Goal: Task Accomplishment & Management: Use online tool/utility

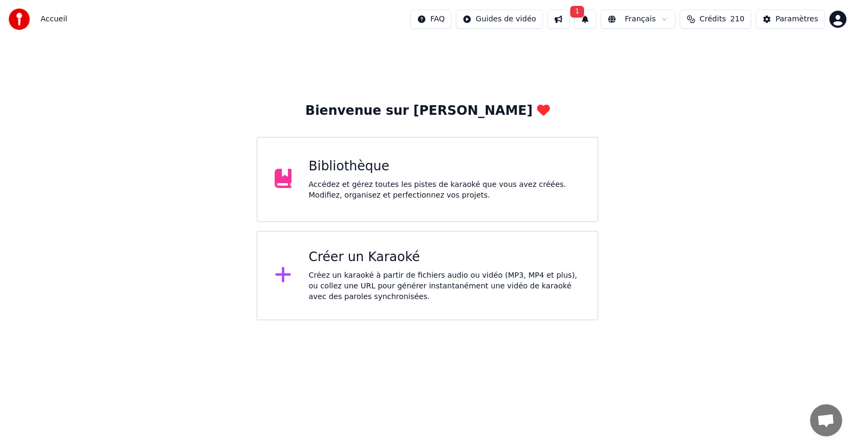
click at [379, 175] on div "Bibliothèque" at bounding box center [445, 166] width 272 height 17
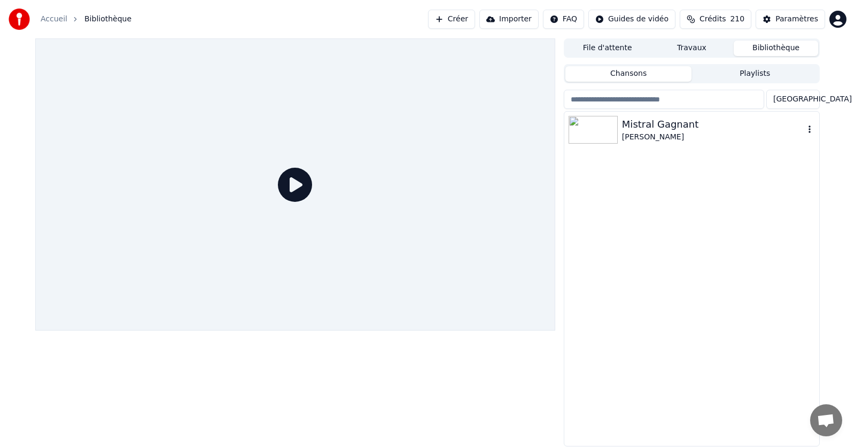
click at [809, 130] on icon "button" at bounding box center [809, 129] width 2 height 7
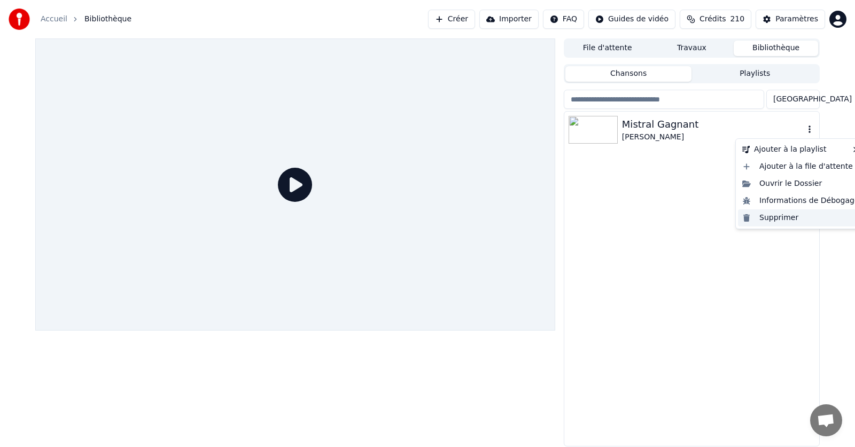
click at [776, 220] on div "Supprimer" at bounding box center [801, 217] width 126 height 17
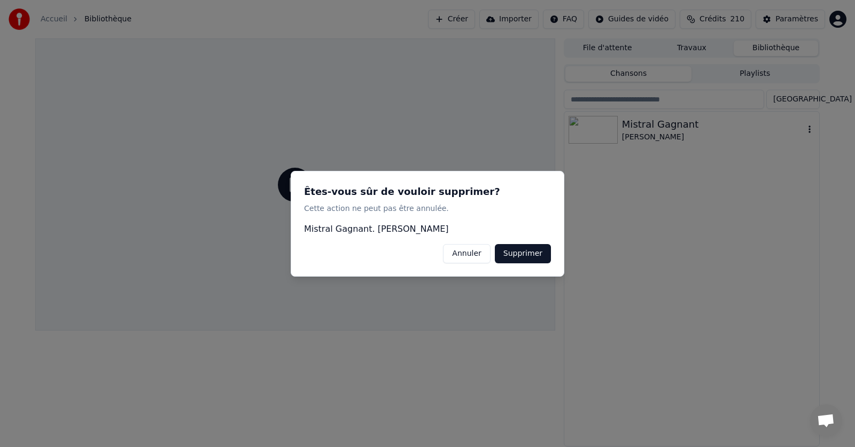
click at [526, 255] on button "Supprimer" at bounding box center [523, 253] width 56 height 19
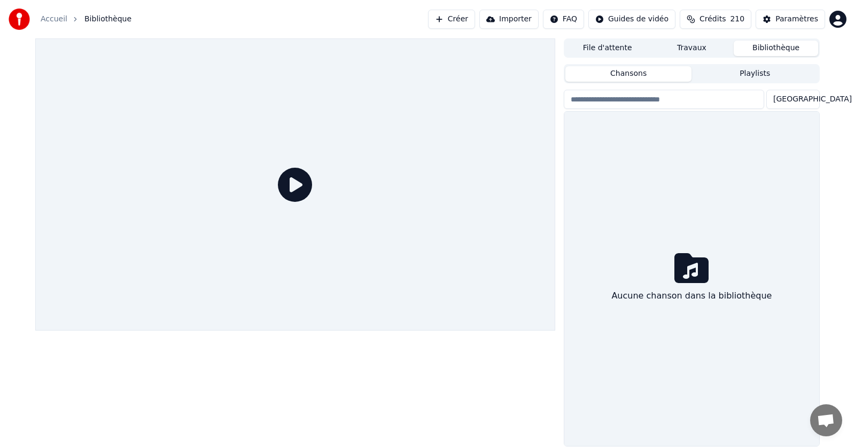
click at [49, 20] on link "Accueil" at bounding box center [54, 19] width 27 height 11
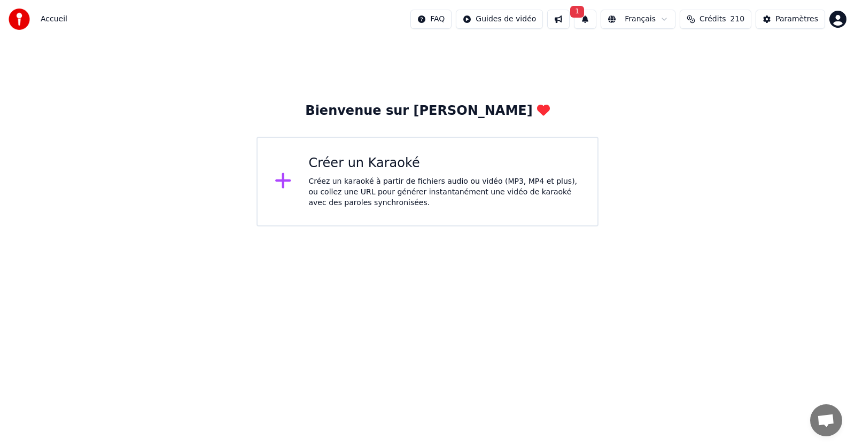
click at [380, 185] on div "Créez un karaoké à partir de fichiers audio ou vidéo (MP3, MP4 et plus), ou col…" at bounding box center [445, 192] width 272 height 32
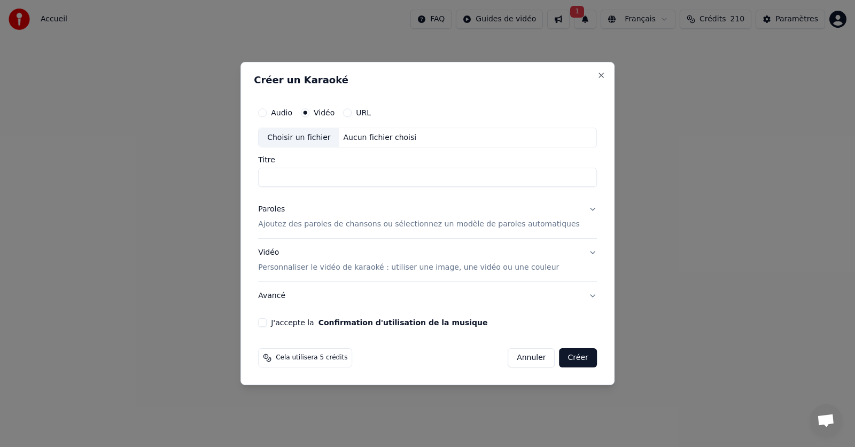
click at [300, 137] on div "Choisir un fichier" at bounding box center [299, 137] width 80 height 19
drag, startPoint x: 391, startPoint y: 177, endPoint x: 377, endPoint y: 181, distance: 14.3
click at [377, 181] on input "**********" at bounding box center [427, 177] width 339 height 19
type input "**********"
click at [359, 224] on p "Ajoutez des paroles de chansons ou sélectionnez un modèle de paroles automatiqu…" at bounding box center [419, 225] width 322 height 11
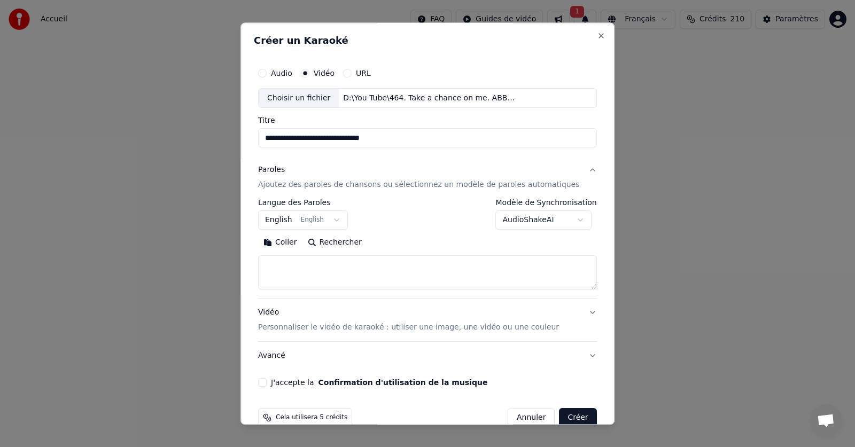
click at [297, 240] on button "Coller" at bounding box center [280, 243] width 44 height 17
type textarea "**********"
click at [267, 380] on button "J'accepte la Confirmation d'utilisation de la musique" at bounding box center [262, 383] width 9 height 9
select select
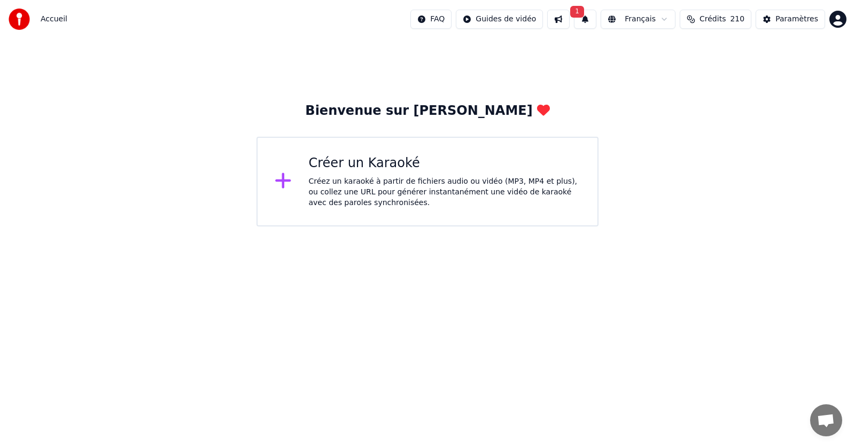
click at [596, 19] on button "1" at bounding box center [585, 19] width 22 height 19
click at [674, 51] on button "Mettre à Jour" at bounding box center [702, 52] width 67 height 19
click at [411, 191] on div "Créez un karaoké à partir de fichiers audio ou vidéo (MP3, MP4 et plus), ou col…" at bounding box center [445, 192] width 272 height 32
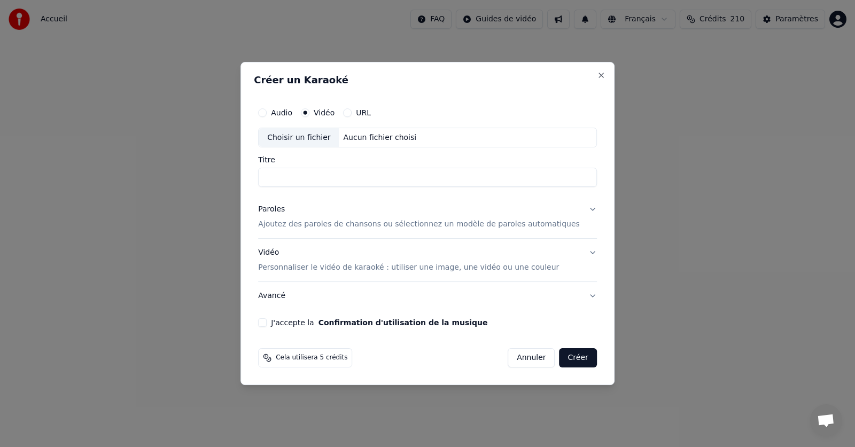
click at [309, 138] on div "Choisir un fichier" at bounding box center [299, 137] width 80 height 19
type input "**********"
click at [353, 225] on p "Ajoutez des paroles de chansons ou sélectionnez un modèle de paroles automatiqu…" at bounding box center [419, 225] width 322 height 11
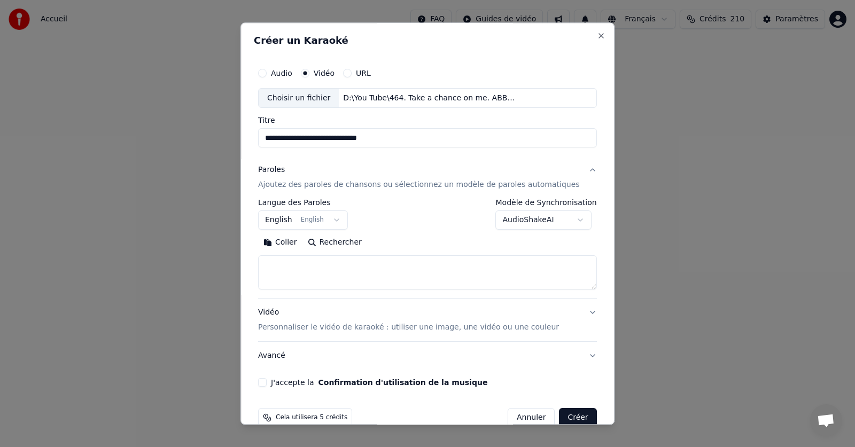
click at [294, 244] on button "Coller" at bounding box center [280, 243] width 44 height 17
click at [267, 380] on button "J'accepte la Confirmation d'utilisation de la musique" at bounding box center [262, 383] width 9 height 9
click at [559, 416] on button "Créer" at bounding box center [577, 418] width 37 height 19
type textarea "**********"
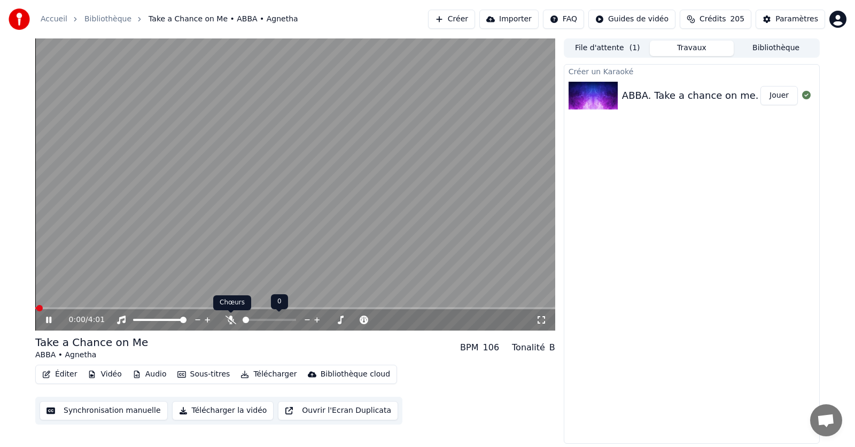
click at [228, 316] on icon at bounding box center [230, 320] width 11 height 9
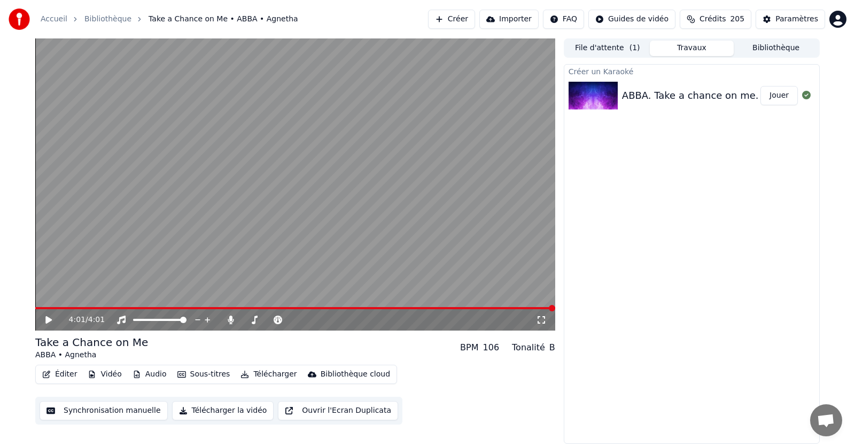
click at [65, 374] on button "Éditer" at bounding box center [59, 374] width 43 height 15
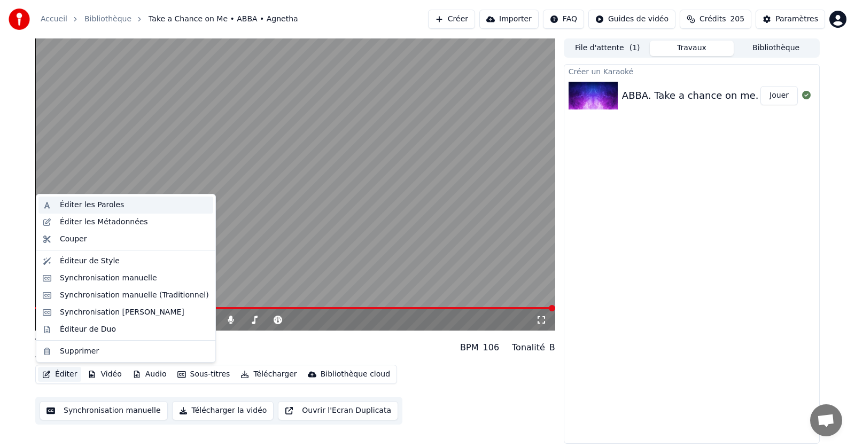
click at [87, 205] on div "Éditer les Paroles" at bounding box center [92, 205] width 64 height 11
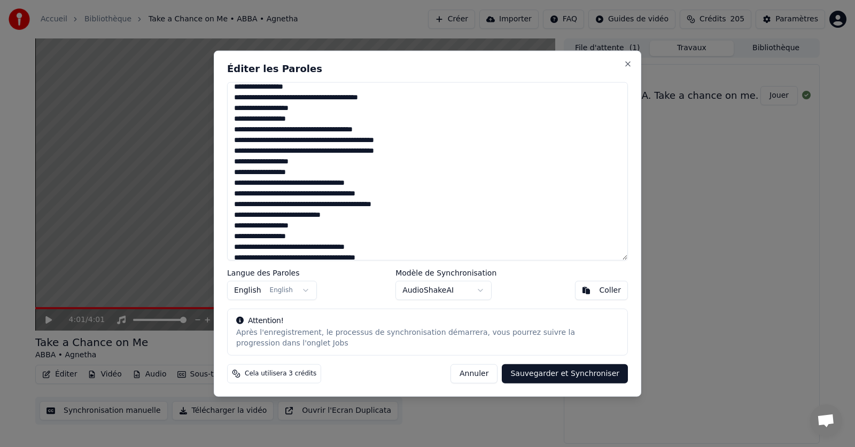
scroll to position [503, 0]
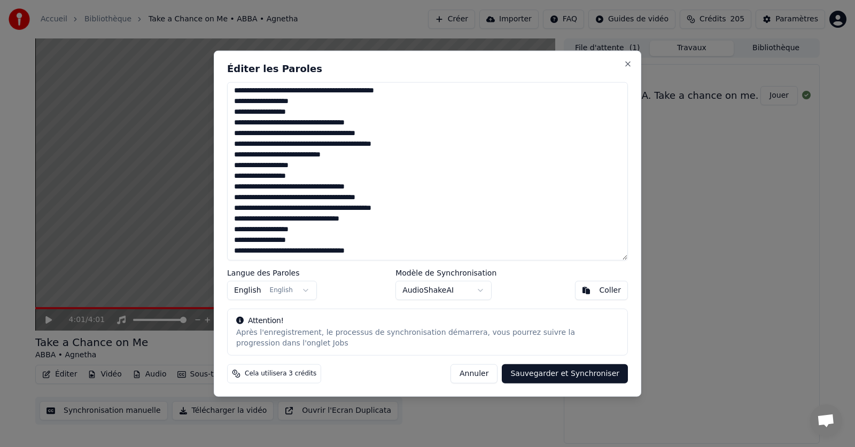
drag, startPoint x: 382, startPoint y: 252, endPoint x: 235, endPoint y: 255, distance: 147.5
click at [235, 255] on textarea at bounding box center [427, 171] width 401 height 179
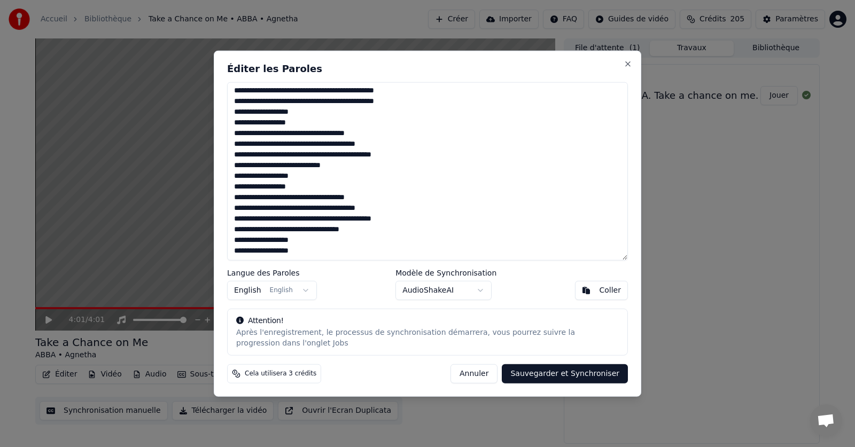
click at [562, 372] on button "Sauvegarder et Synchroniser" at bounding box center [565, 373] width 126 height 19
type textarea "**********"
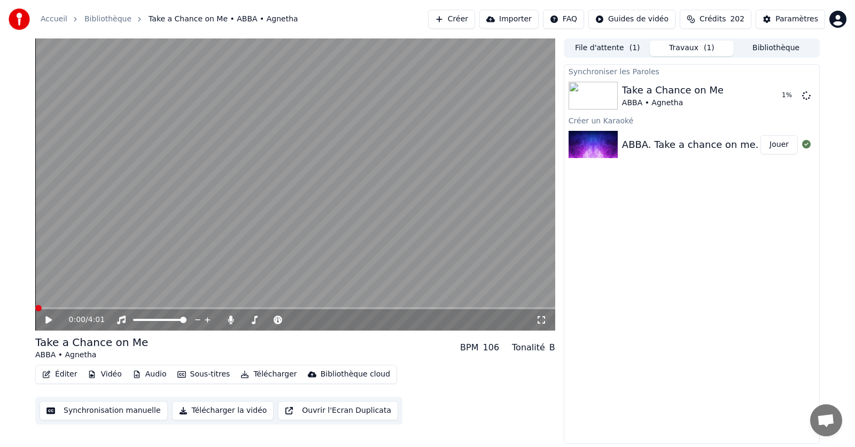
click at [35, 306] on span at bounding box center [38, 308] width 6 height 6
click at [47, 318] on icon at bounding box center [48, 319] width 6 height 7
click at [59, 376] on button "Éditer" at bounding box center [59, 374] width 43 height 15
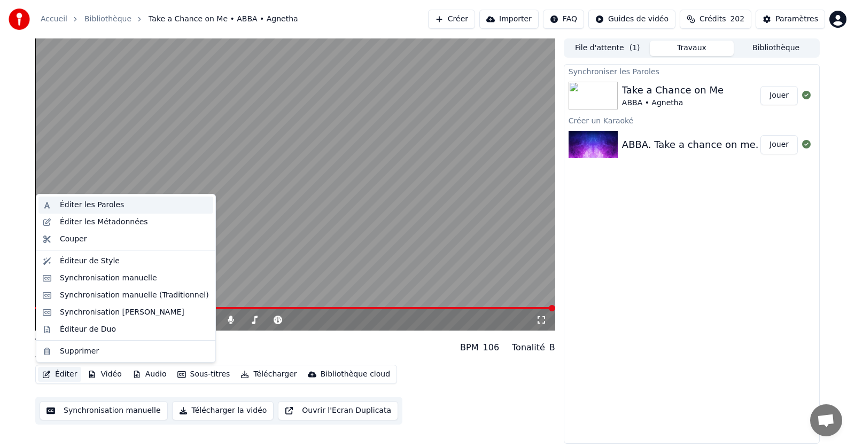
click at [100, 204] on div "Éditer les Paroles" at bounding box center [92, 205] width 64 height 11
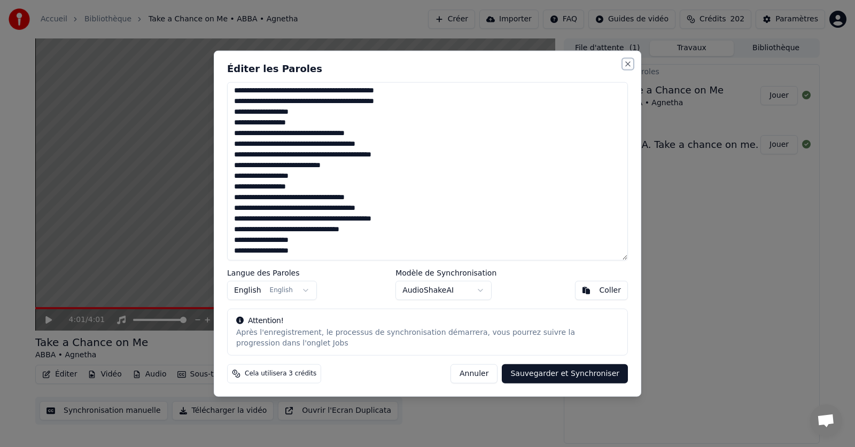
click at [627, 64] on button "Close" at bounding box center [628, 63] width 9 height 9
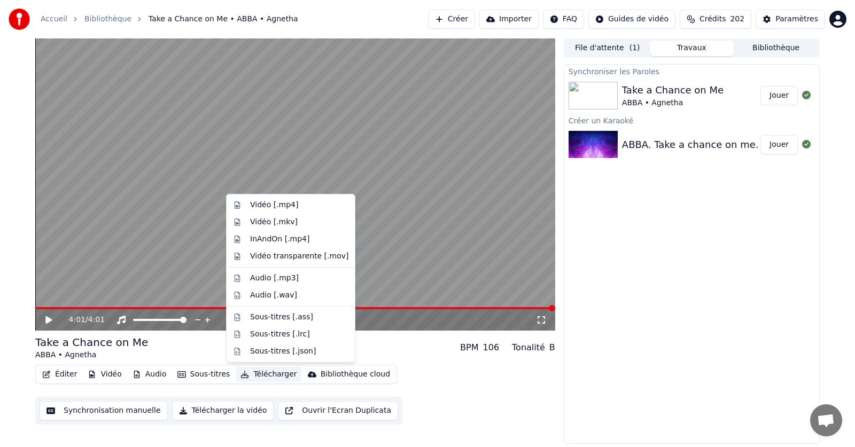
click at [257, 375] on button "Télécharger" at bounding box center [268, 374] width 65 height 15
click at [265, 208] on div "Vidéo [.mp4]" at bounding box center [274, 205] width 48 height 11
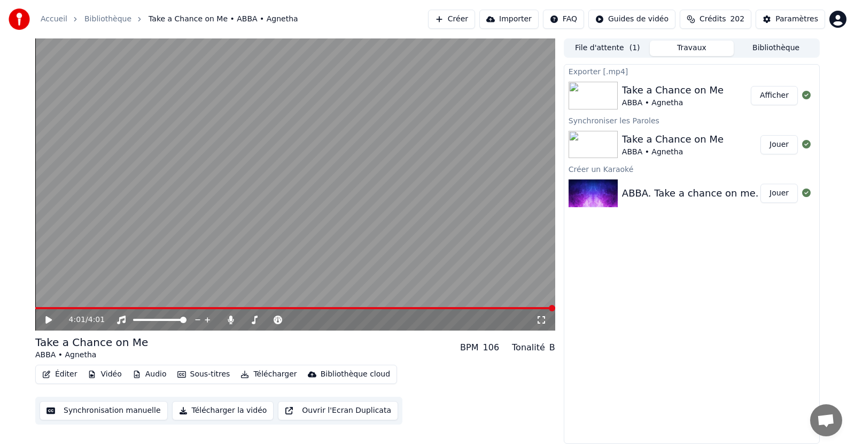
click at [768, 96] on button "Afficher" at bounding box center [774, 95] width 47 height 19
click at [231, 321] on icon at bounding box center [231, 320] width 6 height 9
click at [268, 374] on button "Télécharger" at bounding box center [268, 374] width 65 height 15
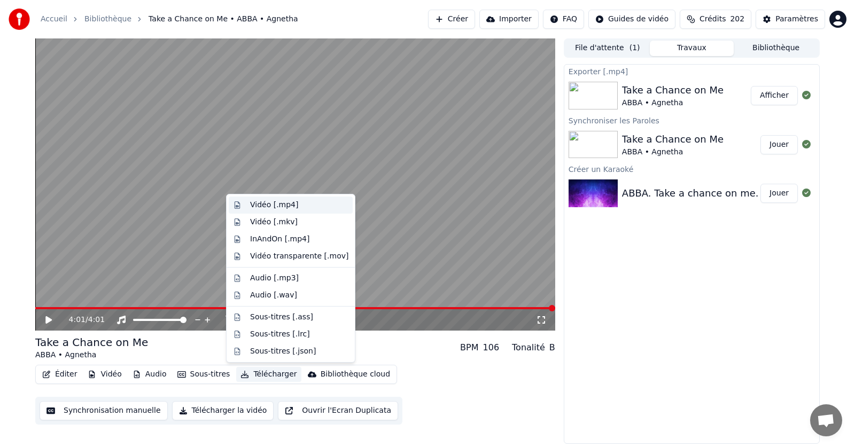
click at [261, 205] on div "Vidéo [.mp4]" at bounding box center [274, 205] width 48 height 11
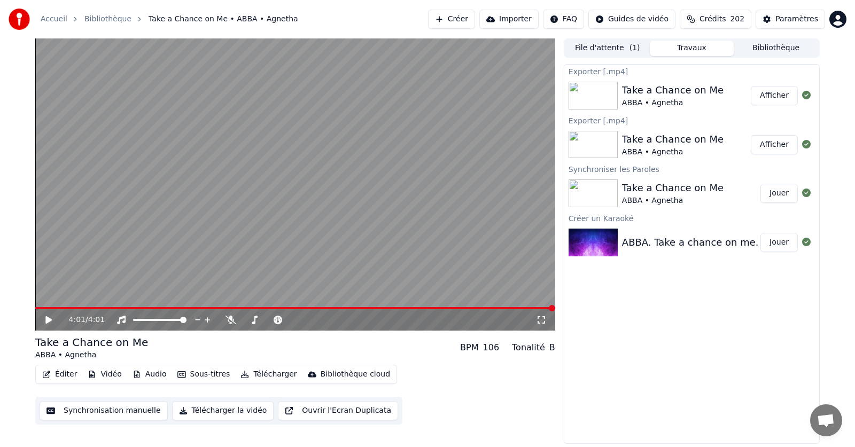
click at [777, 94] on button "Afficher" at bounding box center [774, 95] width 47 height 19
click at [775, 95] on button "Afficher" at bounding box center [774, 95] width 47 height 19
click at [776, 92] on button "Afficher" at bounding box center [774, 95] width 47 height 19
click at [771, 146] on button "Afficher" at bounding box center [774, 144] width 47 height 19
click at [772, 145] on button "Afficher" at bounding box center [774, 144] width 47 height 19
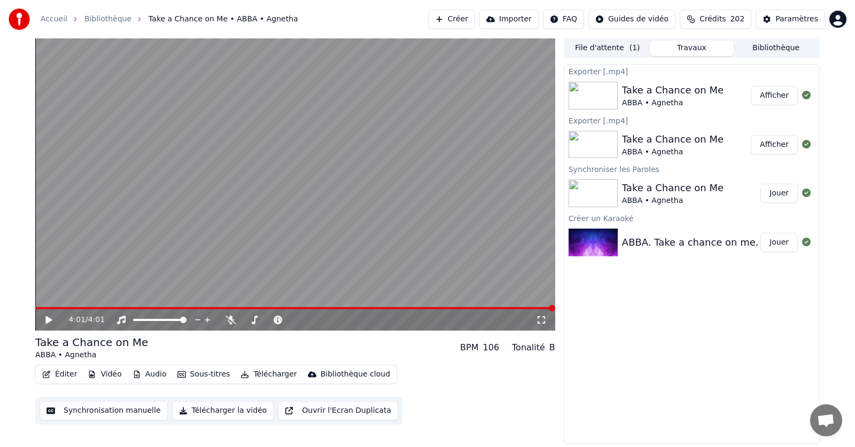
click at [772, 145] on button "Afficher" at bounding box center [774, 144] width 47 height 19
click at [231, 321] on icon at bounding box center [230, 320] width 11 height 9
click at [770, 144] on button "Afficher" at bounding box center [774, 144] width 47 height 19
click at [260, 374] on button "Télécharger" at bounding box center [268, 374] width 65 height 15
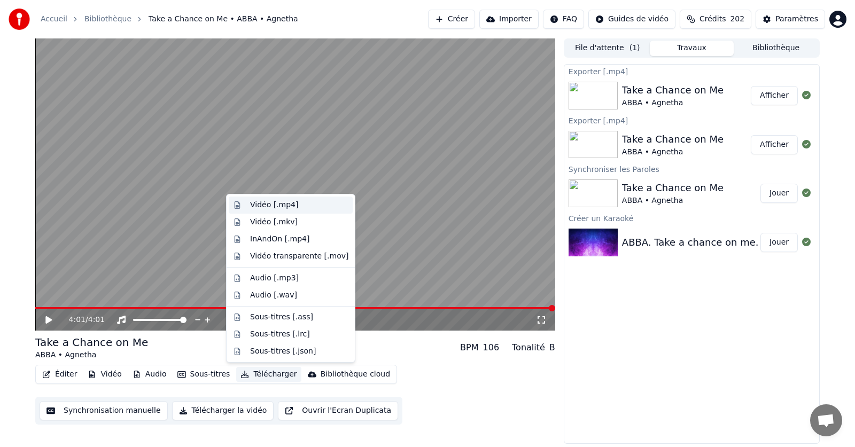
click at [265, 206] on div "Vidéo [.mp4]" at bounding box center [274, 205] width 48 height 11
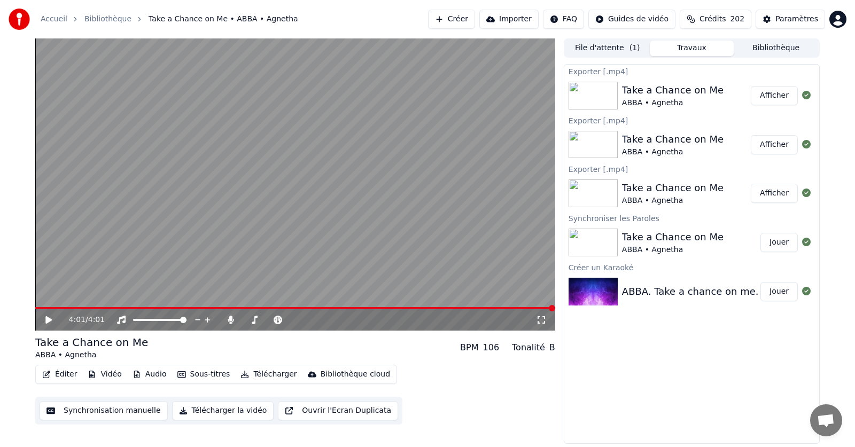
click at [777, 92] on button "Afficher" at bounding box center [774, 95] width 47 height 19
